Goal: Communication & Community: Share content

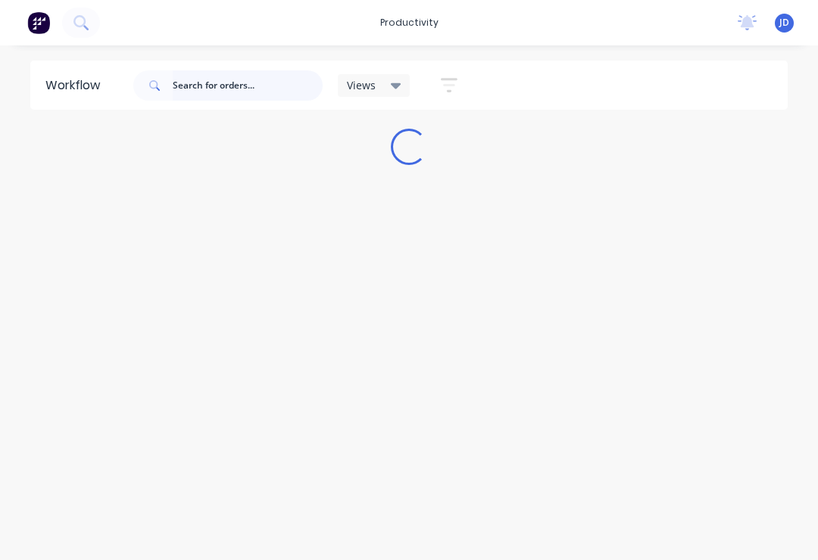
click at [199, 78] on input "text" at bounding box center [248, 85] width 150 height 30
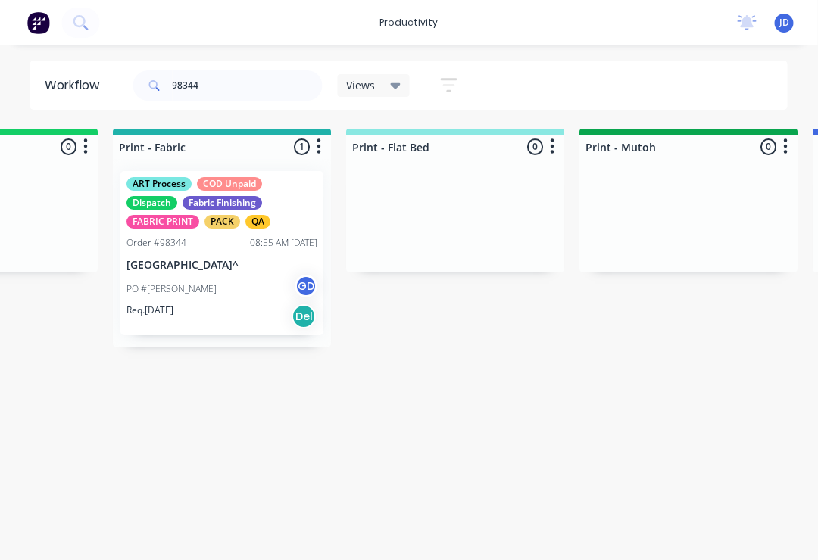
click at [225, 293] on div "PO #[PERSON_NAME] GD" at bounding box center [222, 289] width 191 height 29
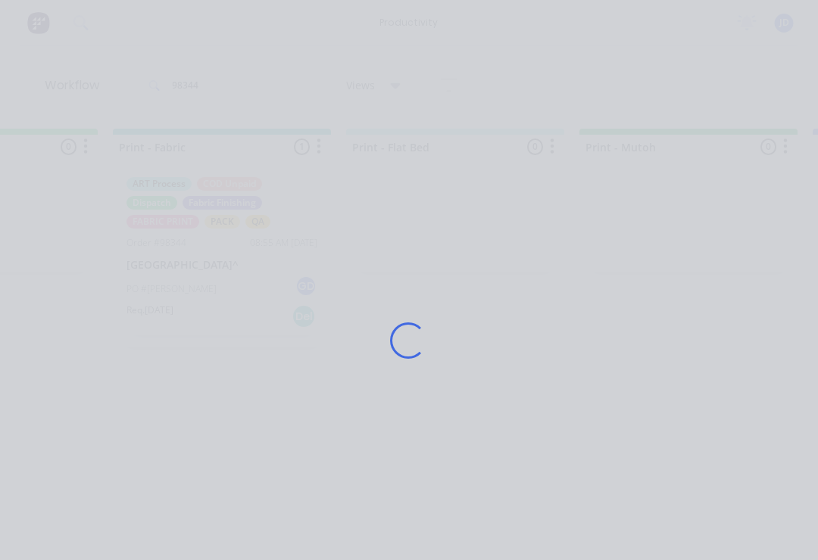
scroll to position [0, 2019]
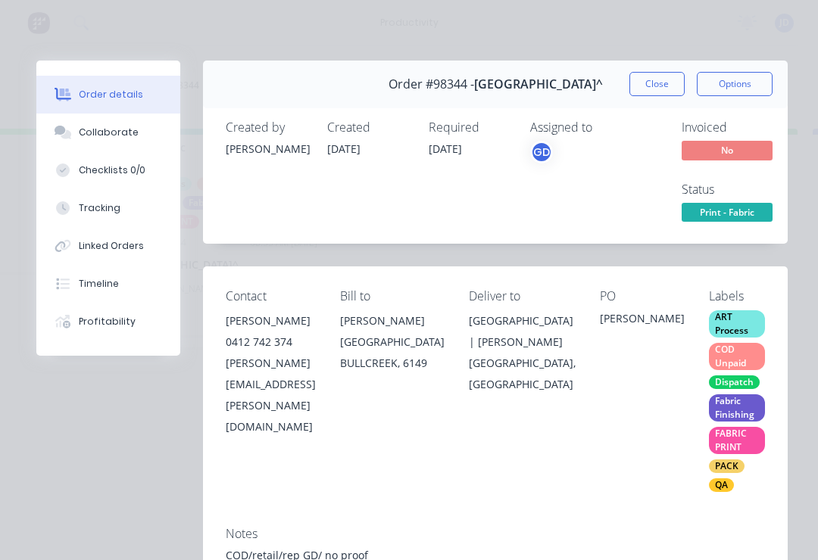
click at [120, 131] on div "Collaborate" at bounding box center [109, 133] width 60 height 14
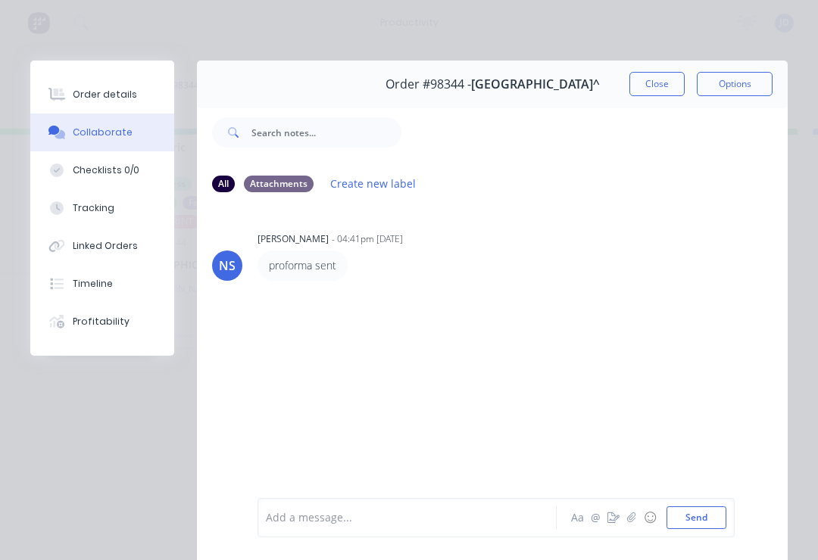
click at [633, 524] on button "button" at bounding box center [631, 518] width 18 height 18
click at [719, 518] on button "Send" at bounding box center [696, 518] width 60 height 23
click at [632, 522] on icon "button" at bounding box center [631, 518] width 8 height 10
click at [716, 516] on button "Send" at bounding box center [696, 518] width 60 height 23
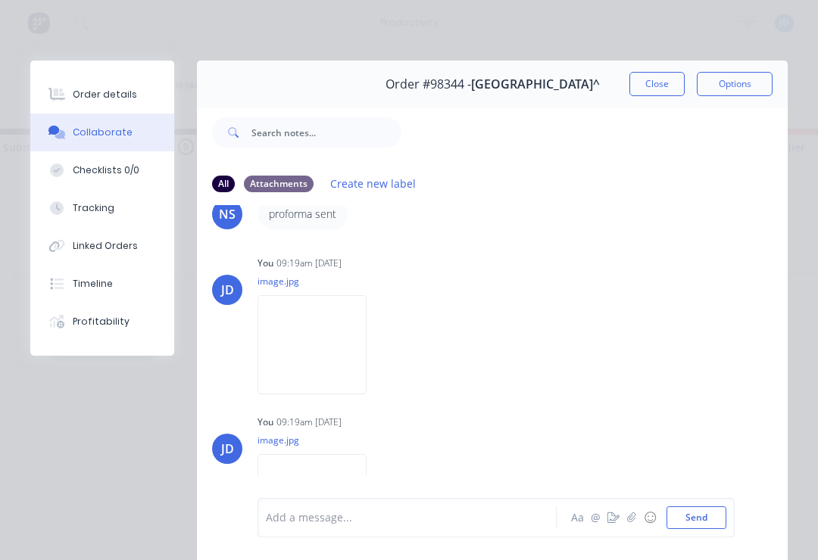
scroll to position [23, 0]
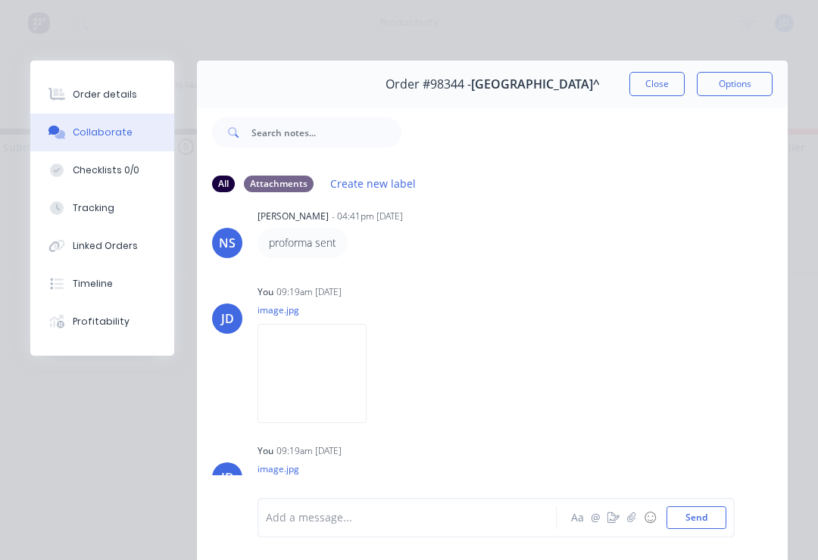
click at [666, 87] on button "Close" at bounding box center [656, 84] width 55 height 24
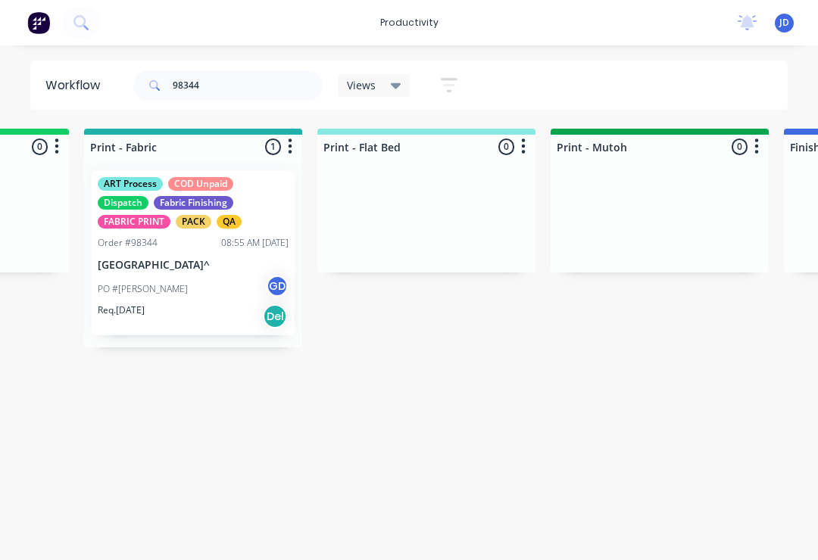
scroll to position [0, 2047]
click at [186, 249] on div "Order #98344 08:55 AM [DATE]" at bounding box center [193, 243] width 191 height 14
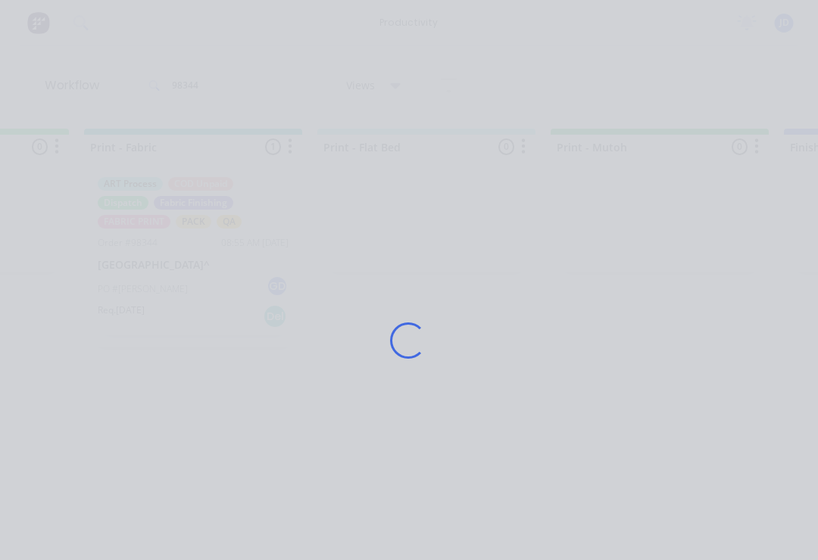
scroll to position [0, 2047]
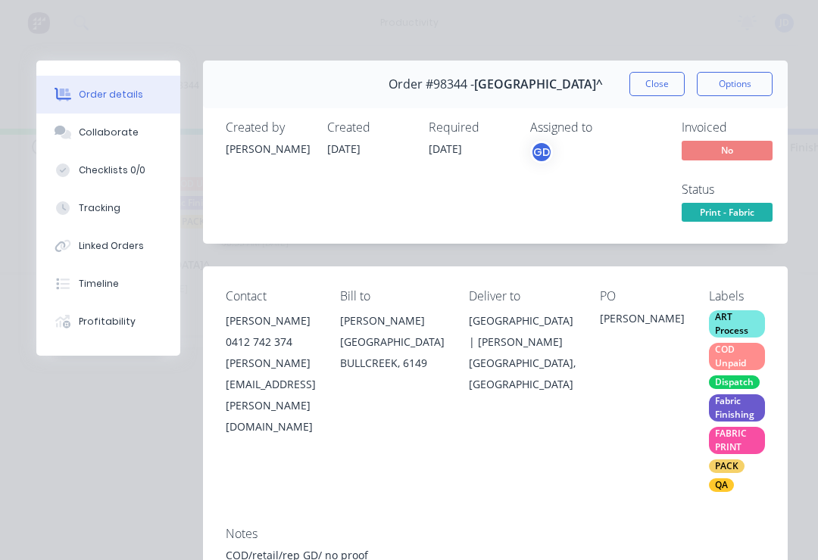
click at [131, 133] on div "Collaborate" at bounding box center [109, 133] width 60 height 14
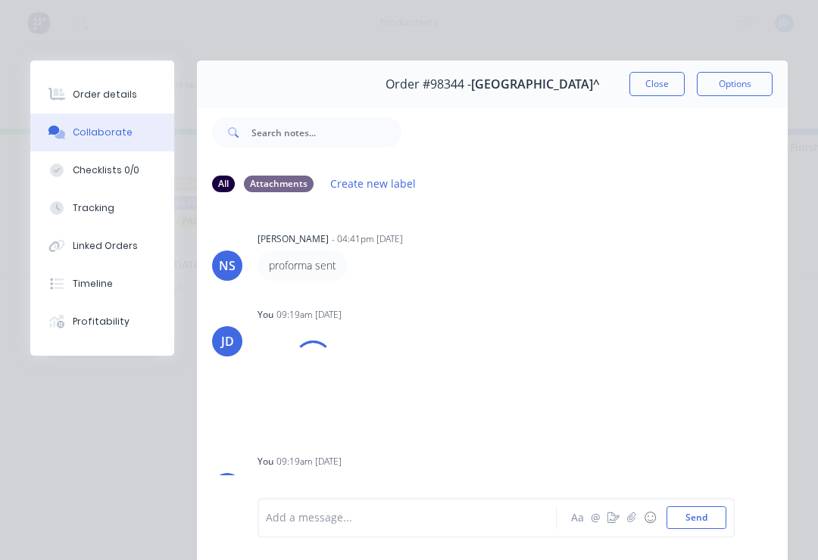
scroll to position [0, 0]
click at [660, 76] on button "Close" at bounding box center [656, 84] width 55 height 24
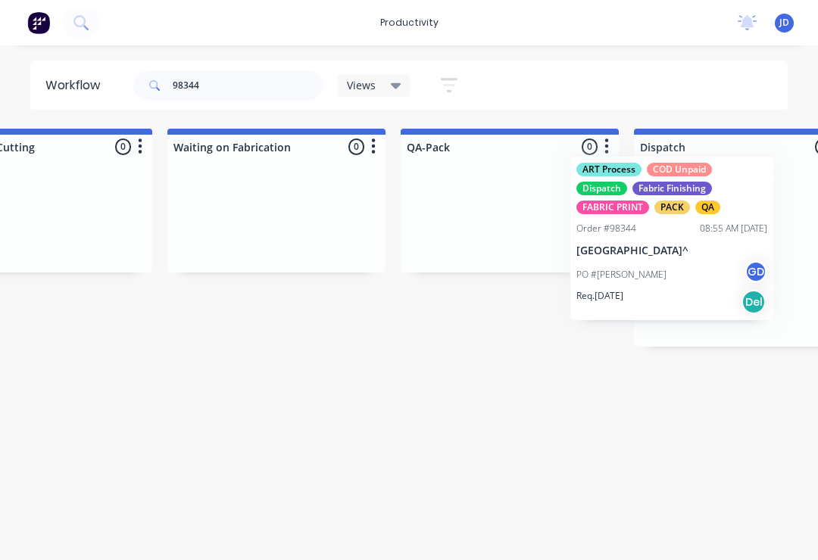
scroll to position [0, 3612]
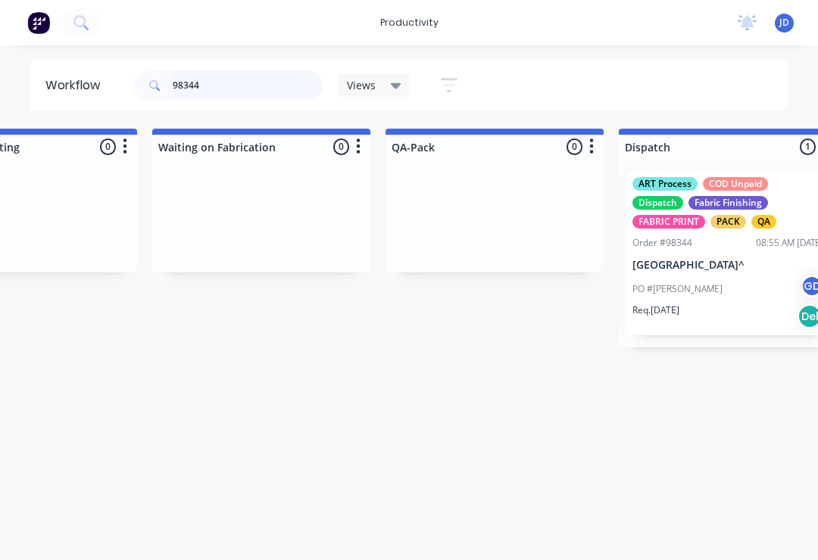
click at [243, 92] on input "98344" at bounding box center [248, 85] width 150 height 30
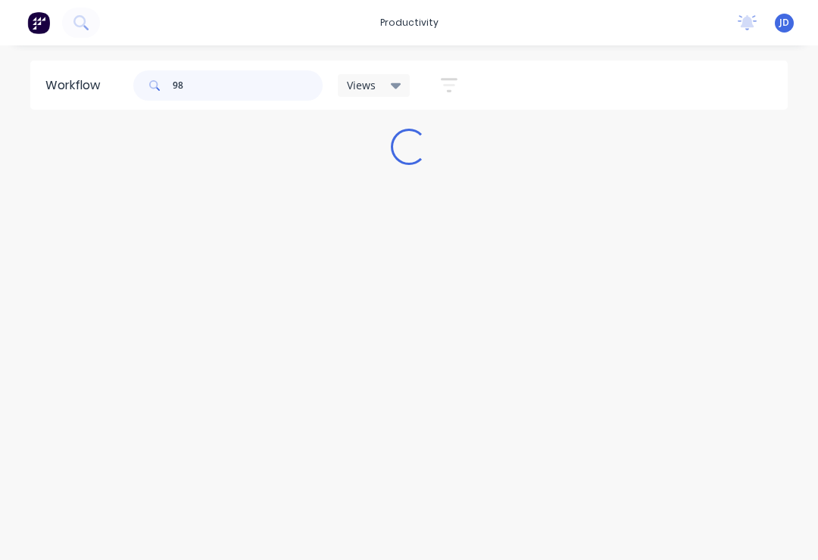
scroll to position [0, 0]
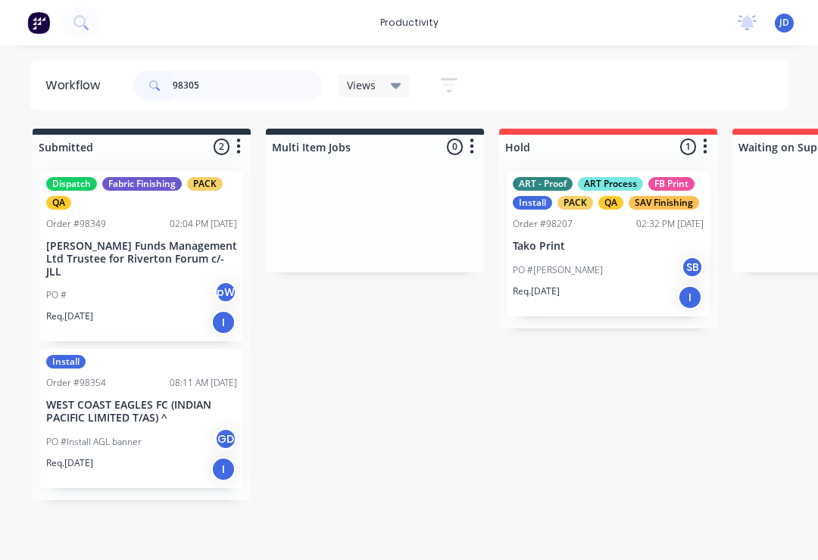
click at [225, 98] on input "98305" at bounding box center [248, 85] width 150 height 30
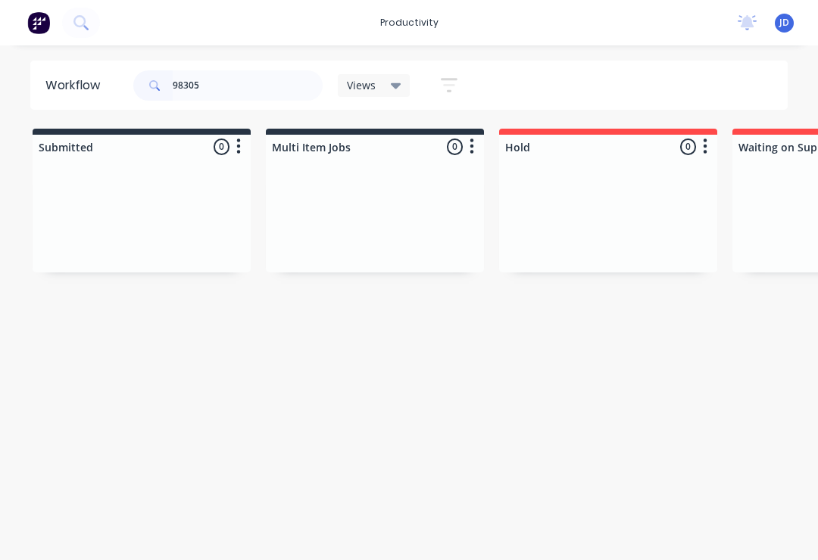
click at [250, 207] on div at bounding box center [142, 216] width 218 height 114
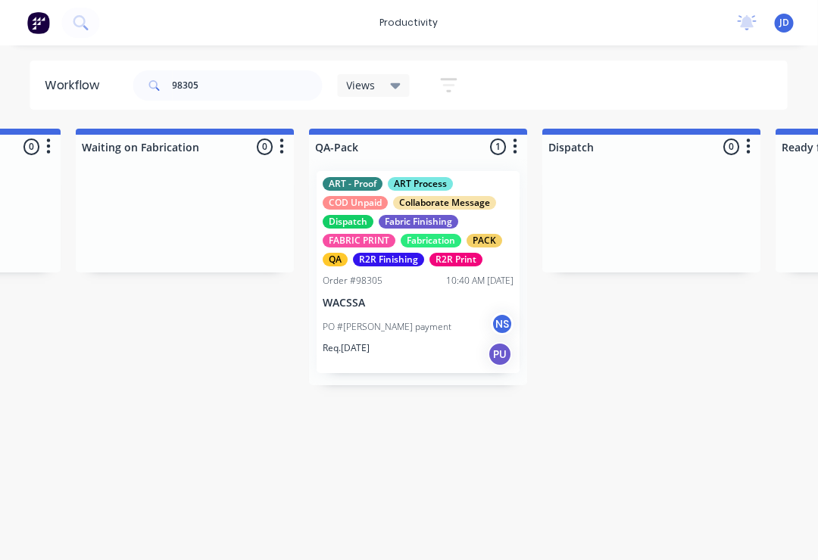
scroll to position [0, 3740]
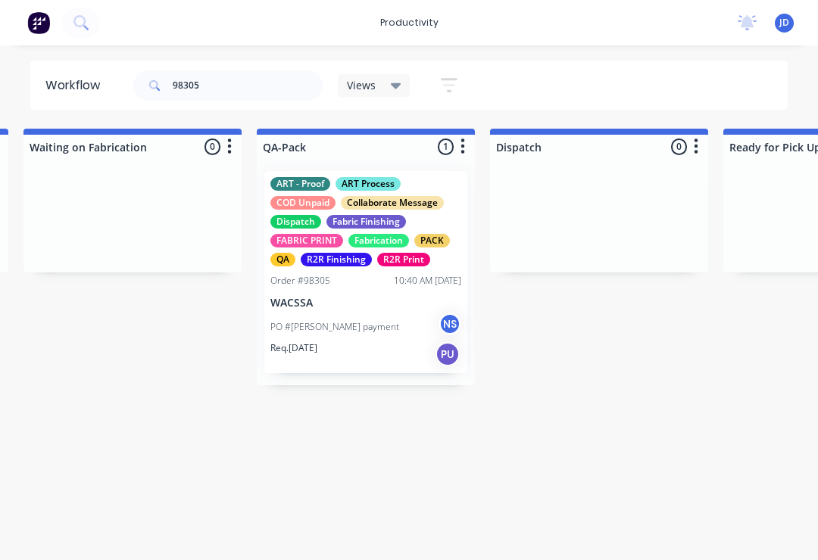
click at [371, 332] on p "PO #[PERSON_NAME] payment" at bounding box center [334, 327] width 129 height 14
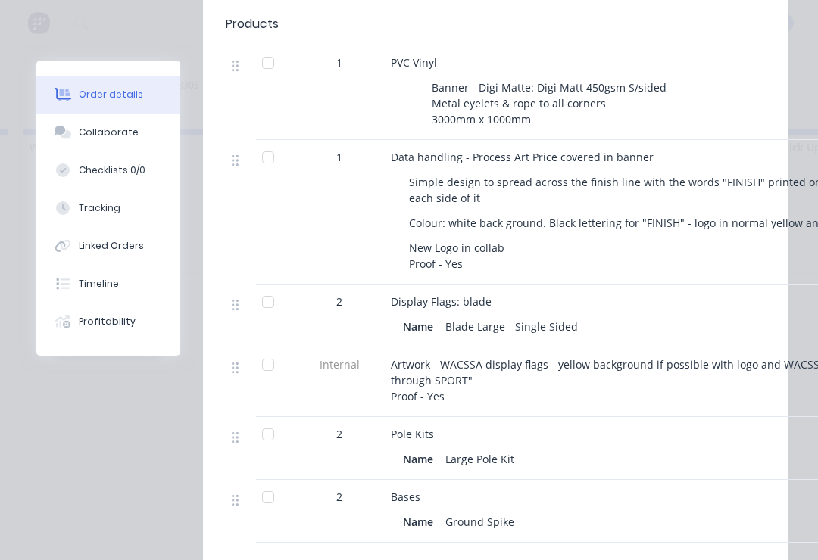
scroll to position [675, 0]
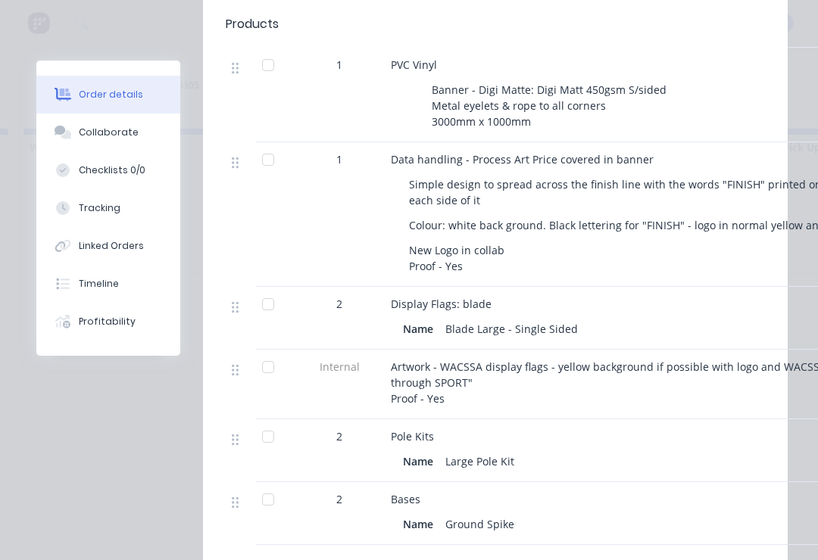
click at [114, 140] on button "Collaborate" at bounding box center [108, 133] width 144 height 38
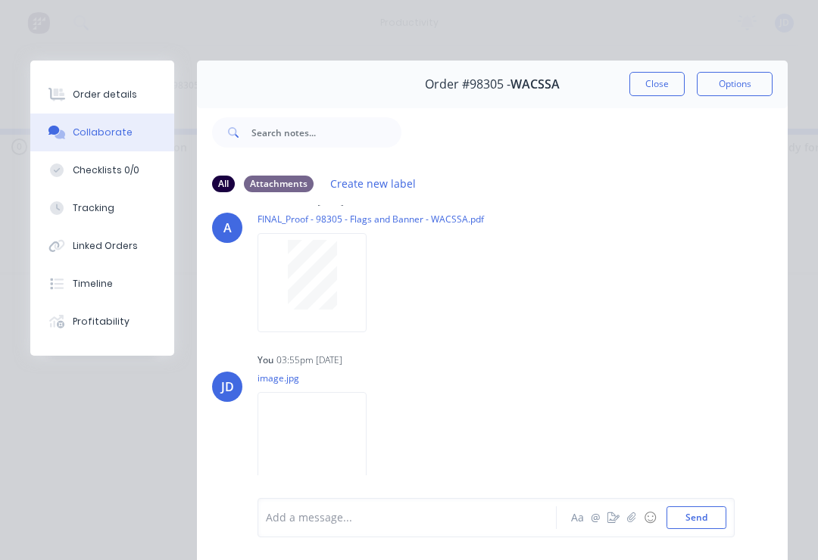
scroll to position [0, 3699]
click at [638, 522] on button "button" at bounding box center [631, 518] width 18 height 18
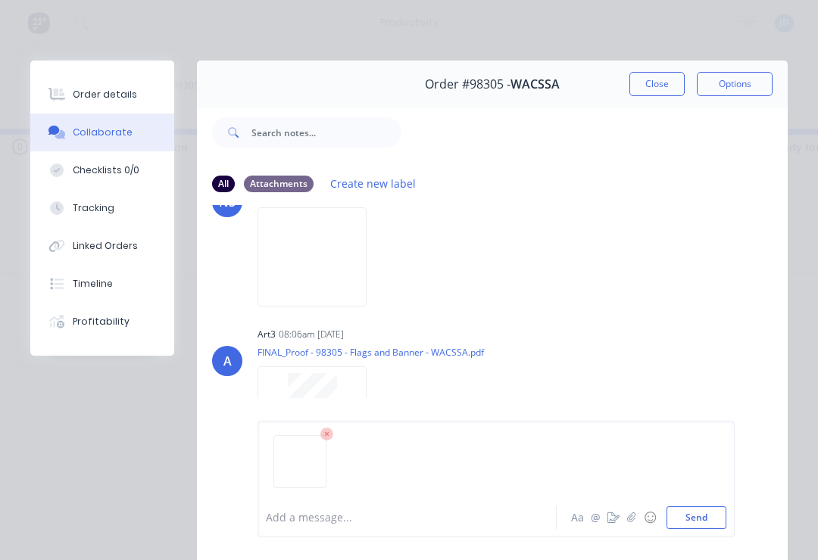
scroll to position [0, 0]
click at [715, 512] on button "Send" at bounding box center [696, 518] width 60 height 23
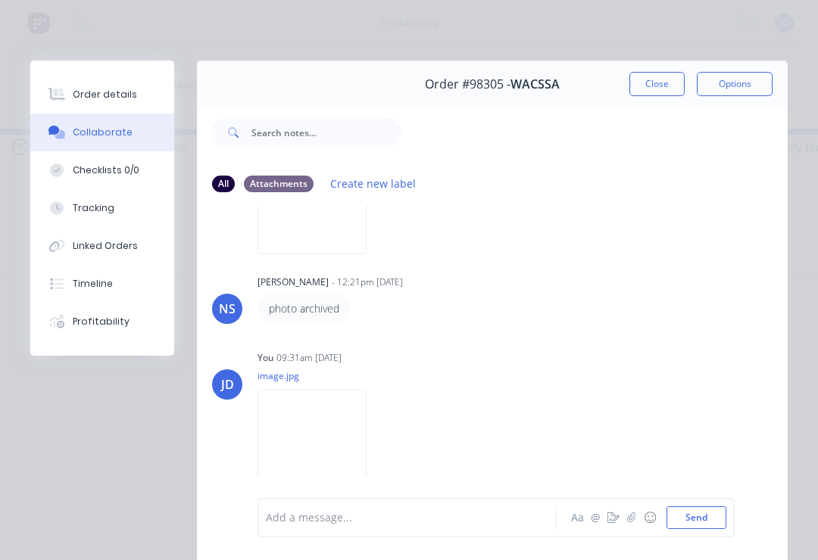
scroll to position [441, 0]
click at [658, 76] on button "Close" at bounding box center [656, 84] width 55 height 24
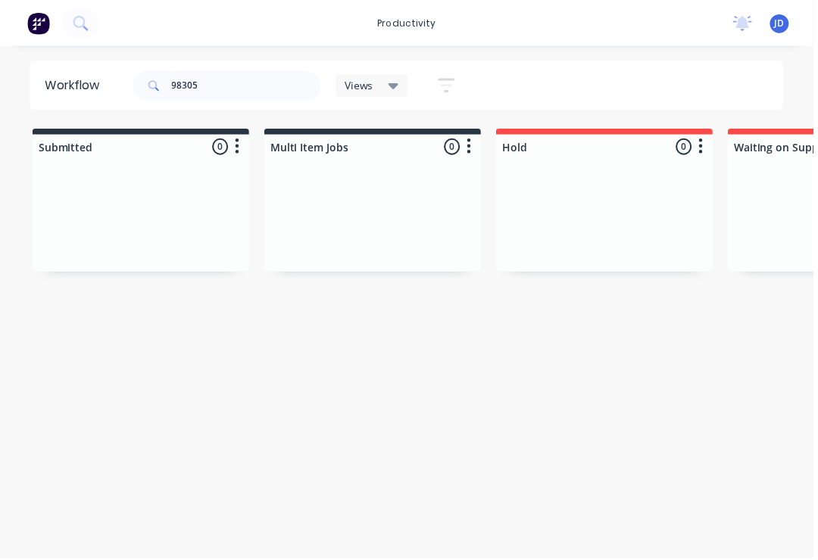
scroll to position [0, 5]
click at [229, 87] on input "98305" at bounding box center [248, 85] width 150 height 30
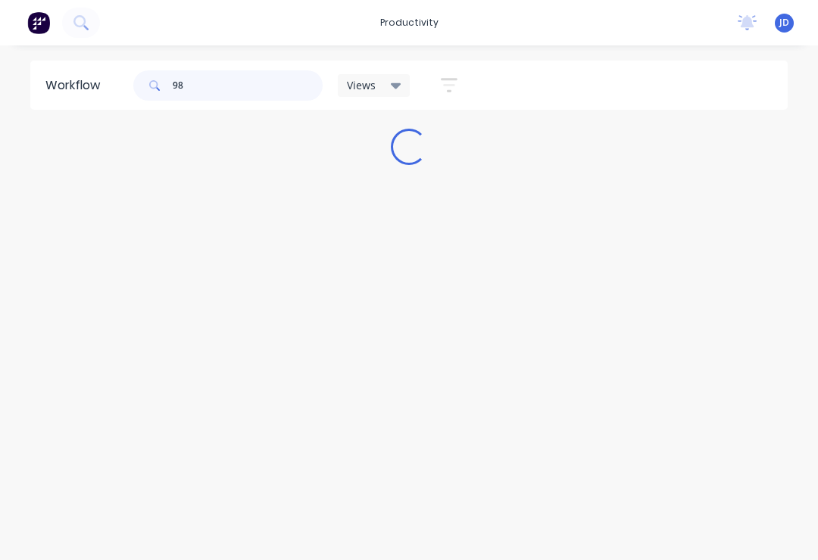
scroll to position [0, 0]
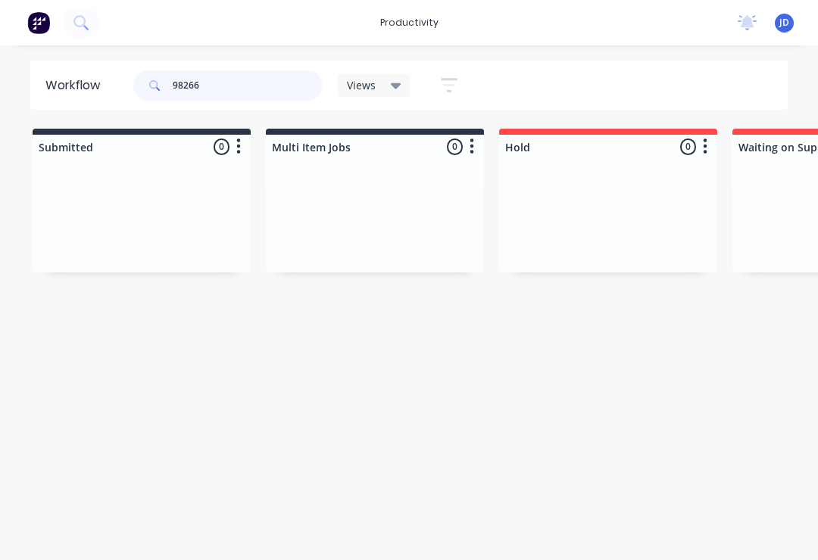
type input "98266"
click at [249, 212] on div at bounding box center [142, 216] width 218 height 114
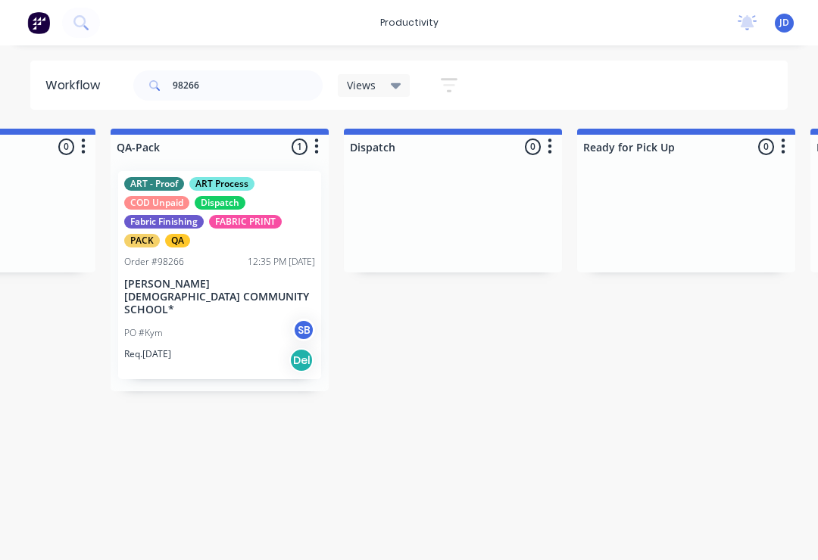
scroll to position [0, 3886]
click at [226, 304] on div "ART - Proof ART Process COD Unpaid Dispatch Fabric Finishing FABRIC PRINT PACK …" at bounding box center [219, 275] width 203 height 208
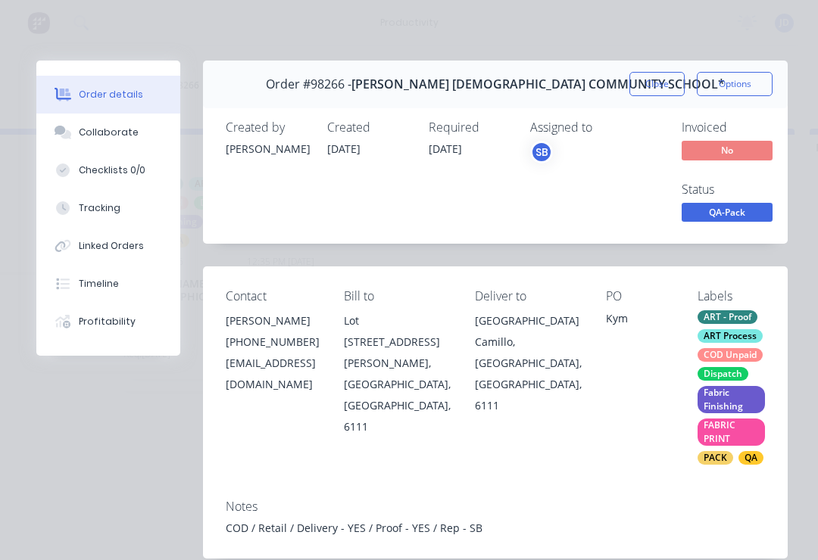
click at [119, 135] on div "Collaborate" at bounding box center [109, 133] width 60 height 14
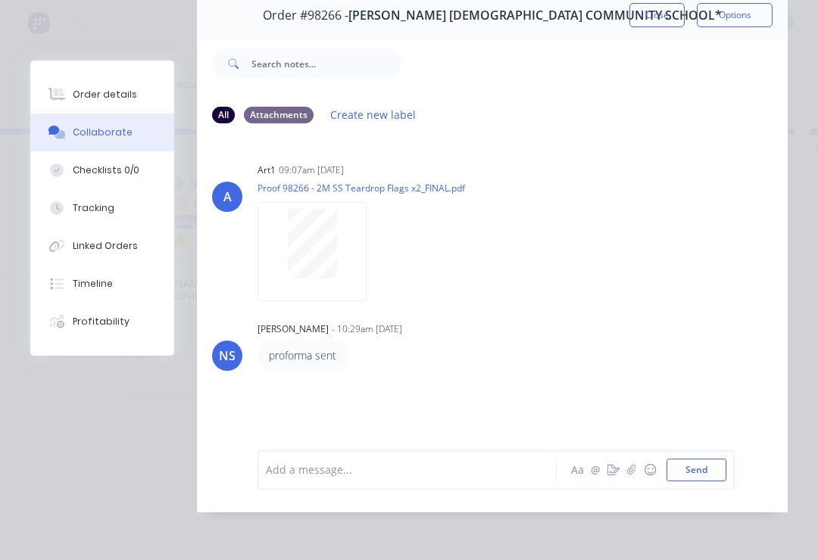
scroll to position [0, 0]
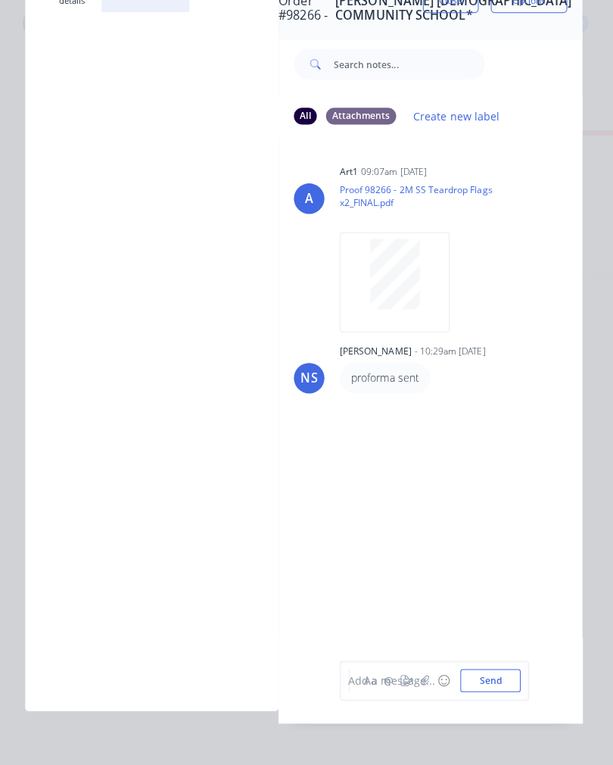
click at [340, 560] on div "A art1 09:07am [DATE] Proof 98266 - 2M SS Teardrop Flags x2_FINAL.pdf Labels Do…" at bounding box center [432, 384] width 301 height 496
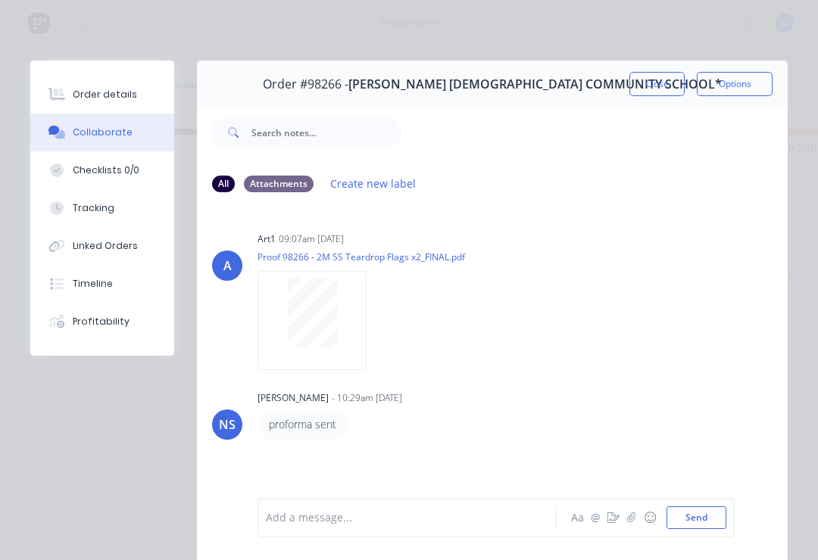
click at [634, 518] on icon "button" at bounding box center [631, 518] width 9 height 11
click at [721, 509] on button "Send" at bounding box center [696, 518] width 60 height 23
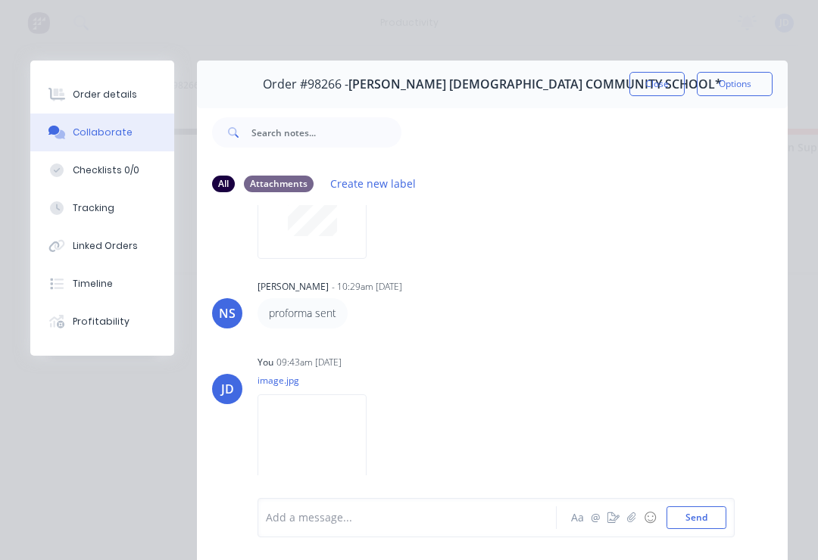
scroll to position [111, 0]
click at [666, 92] on button "Close" at bounding box center [656, 84] width 55 height 24
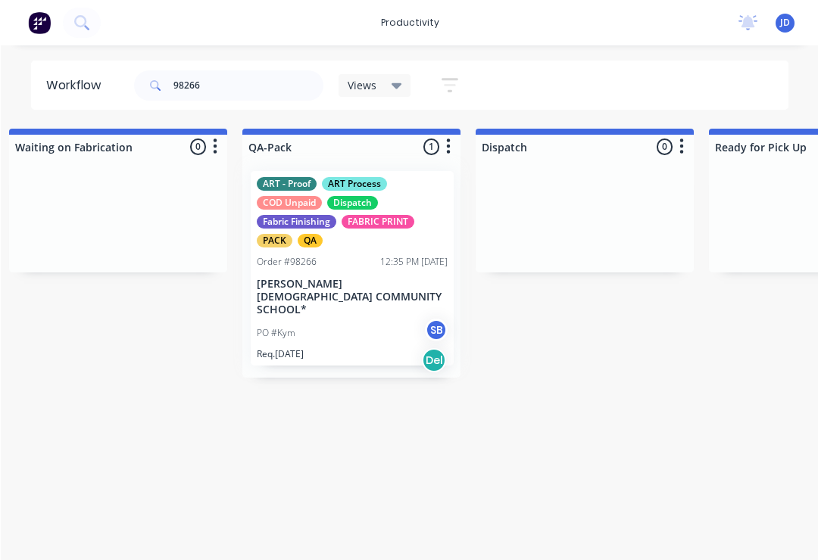
scroll to position [0, 3755]
